Goal: Transaction & Acquisition: Purchase product/service

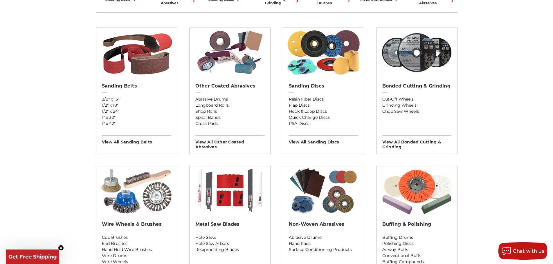
scroll to position [145, 0]
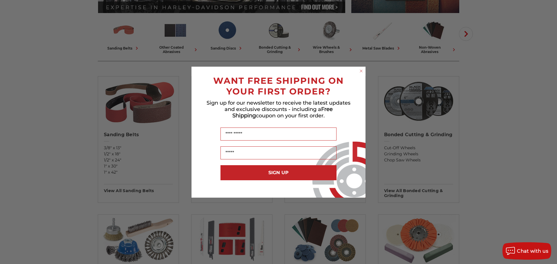
click at [362, 72] on icon "Close dialog" at bounding box center [361, 71] width 2 height 2
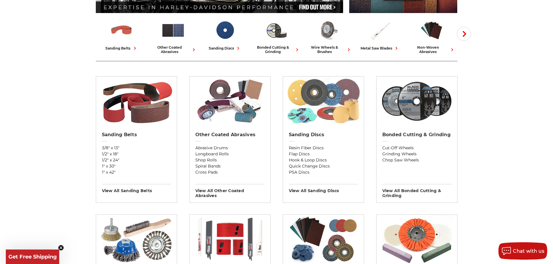
click at [332, 99] on img at bounding box center [323, 101] width 75 height 49
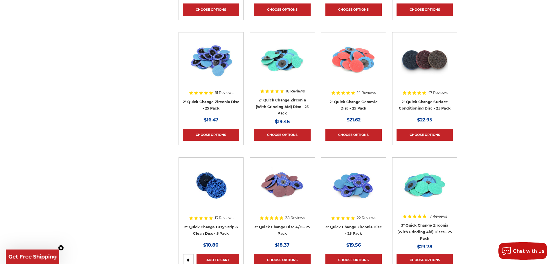
scroll to position [1886, 0]
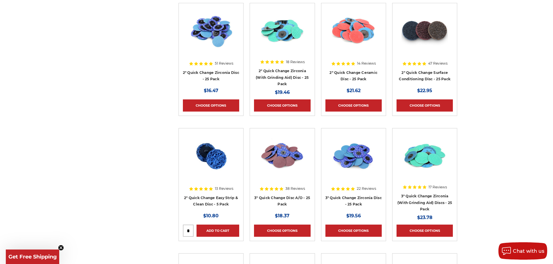
click at [432, 27] on img at bounding box center [424, 30] width 46 height 46
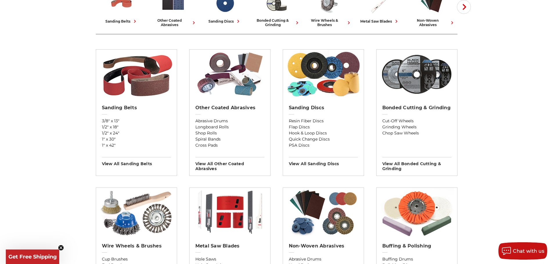
scroll to position [203, 0]
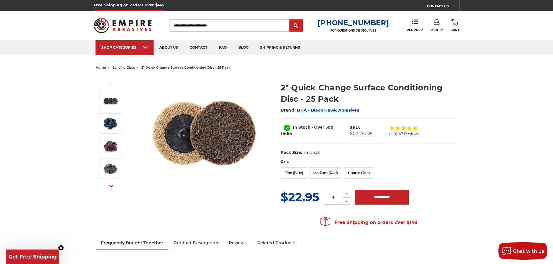
click at [216, 137] on img at bounding box center [203, 134] width 116 height 116
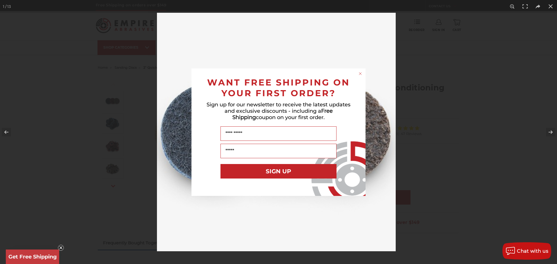
click at [360, 71] on circle "Close dialog" at bounding box center [361, 74] width 6 height 6
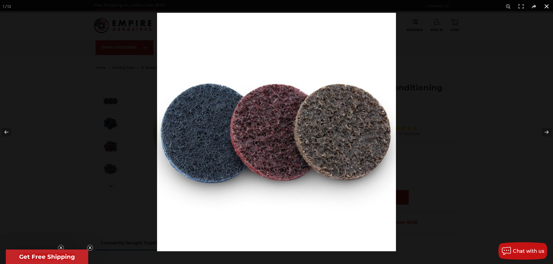
click at [497, 36] on div at bounding box center [433, 145] width 553 height 264
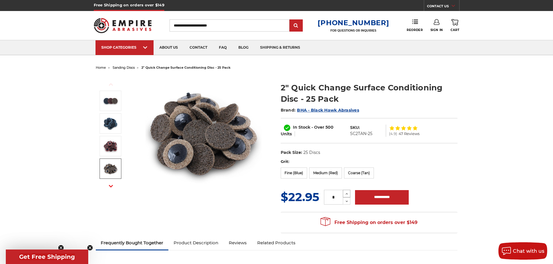
click at [349, 194] on icon at bounding box center [346, 194] width 4 height 5
type input "*"
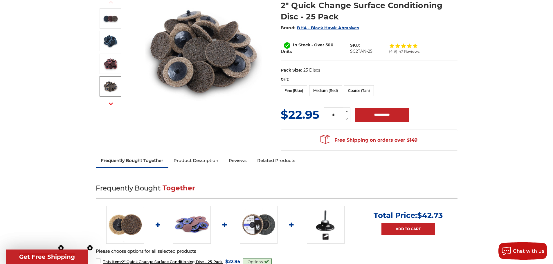
scroll to position [58, 0]
